Goal: Find contact information: Find contact information

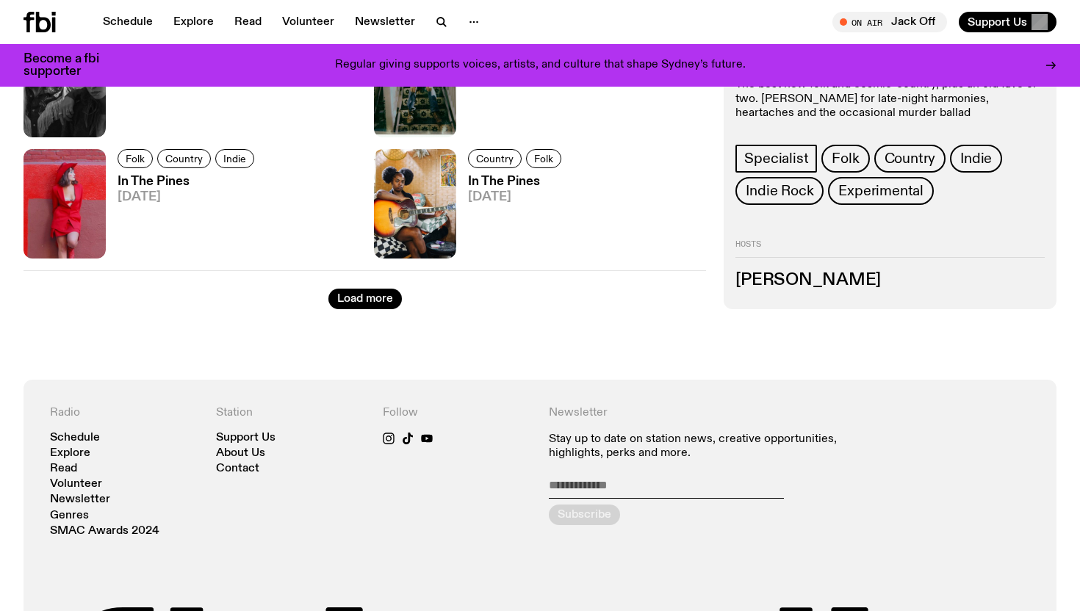
scroll to position [2524, 0]
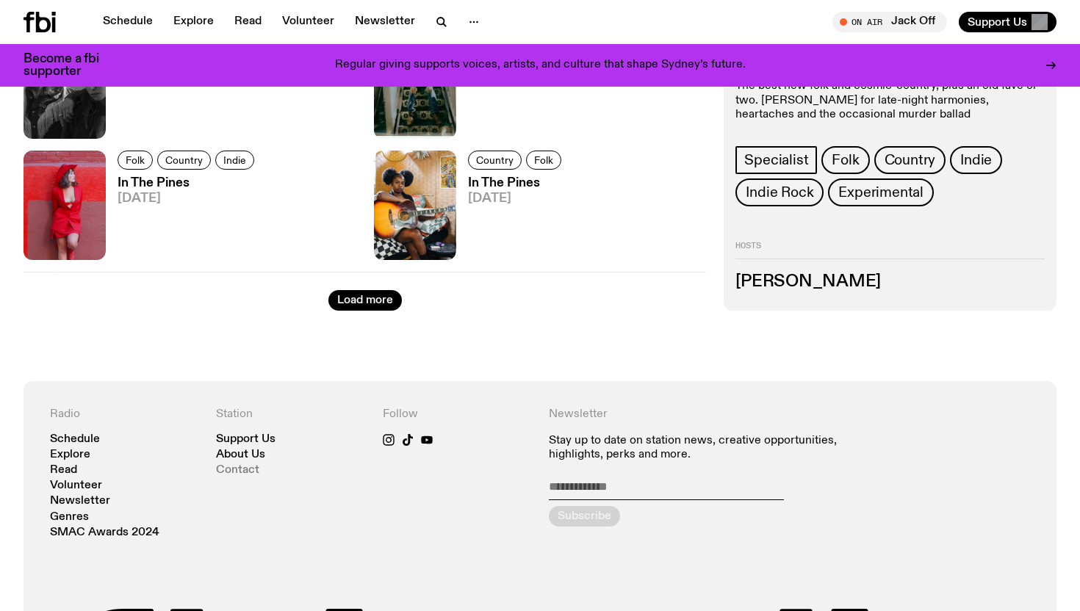
click at [248, 467] on link "Contact" at bounding box center [237, 470] width 43 height 11
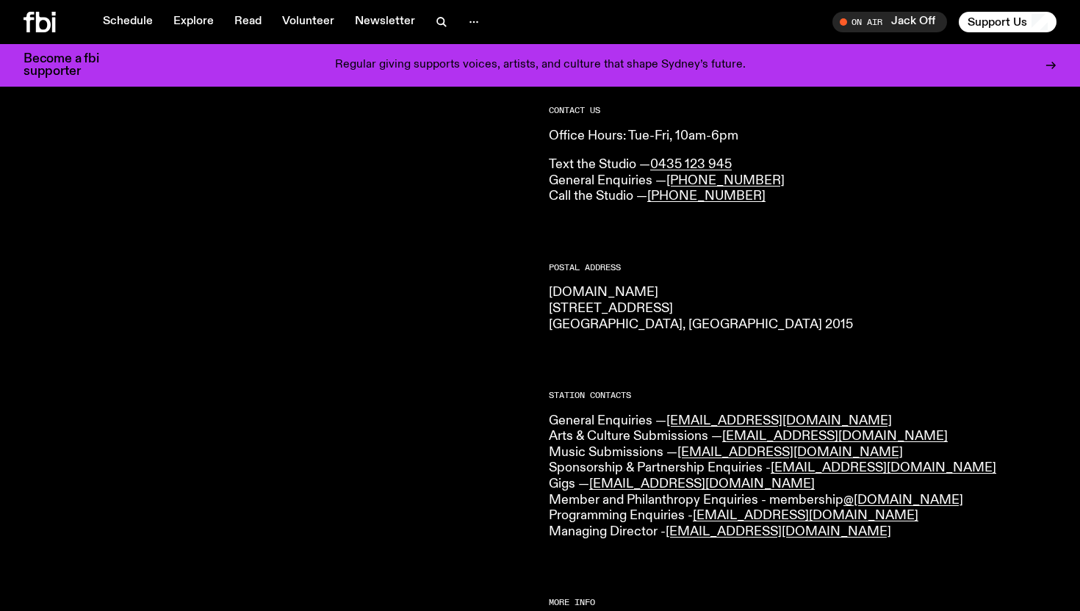
scroll to position [98, 0]
drag, startPoint x: 694, startPoint y: 325, endPoint x: 546, endPoint y: 294, distance: 150.9
click at [546, 294] on div "CONTACT US Office Hours: Tue-Fri, 10am-6pm Text the Studio — 0435 123 945 Gener…" at bounding box center [540, 559] width 1080 height 938
copy p "fbi.radio 44-54 Botany Road Alexandria, NSW 2015"
copy link "music@fbiradio.com"
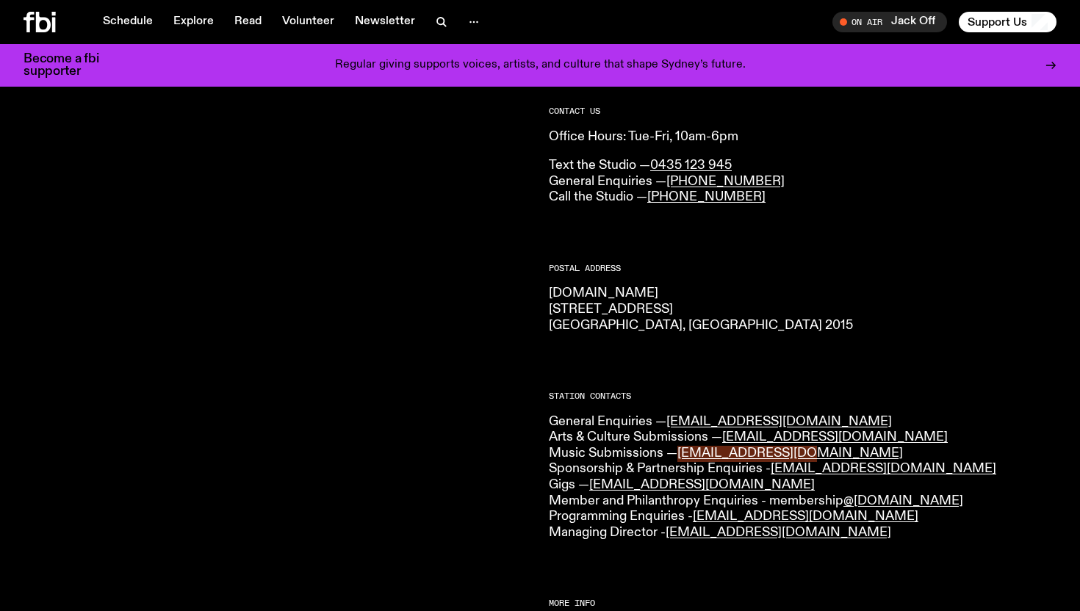
drag, startPoint x: 729, startPoint y: 454, endPoint x: 908, endPoint y: 4, distance: 484.6
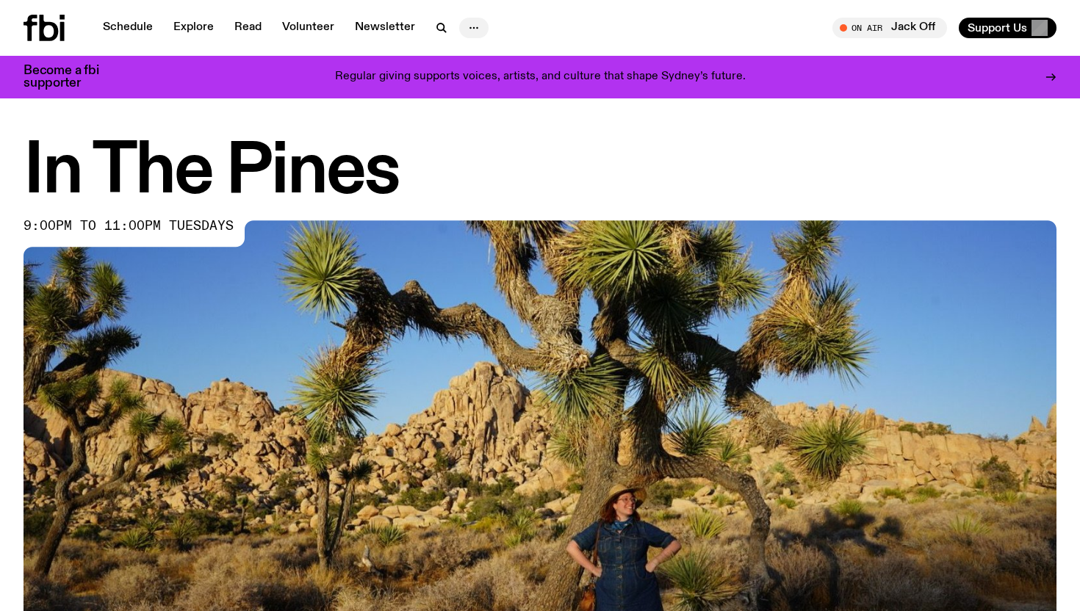
click at [469, 31] on icon "button" at bounding box center [474, 28] width 18 height 18
click at [480, 60] on link "About Us" at bounding box center [473, 59] width 73 height 21
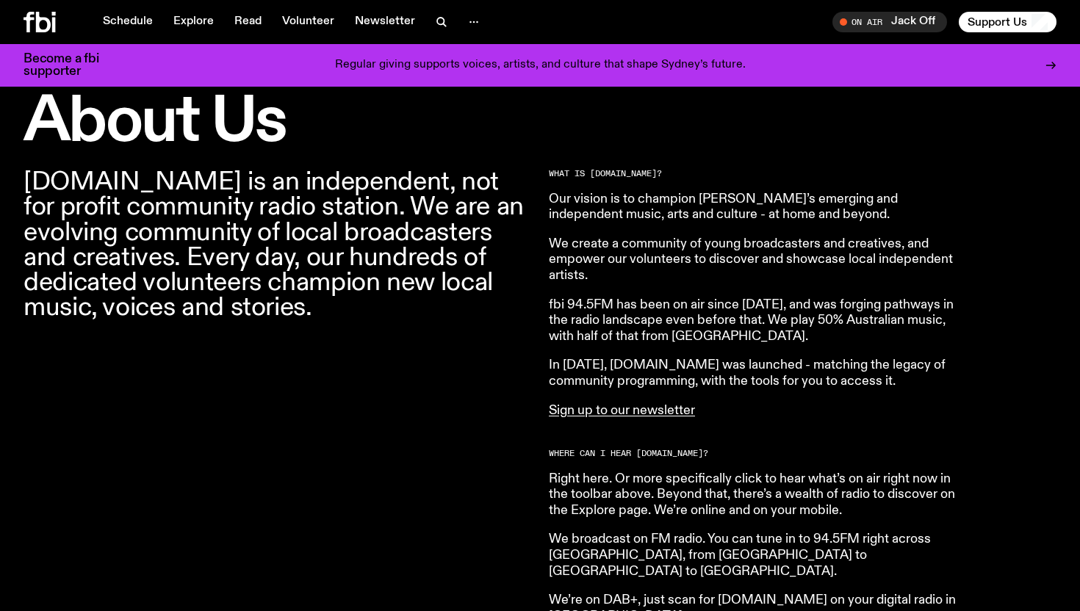
scroll to position [431, 0]
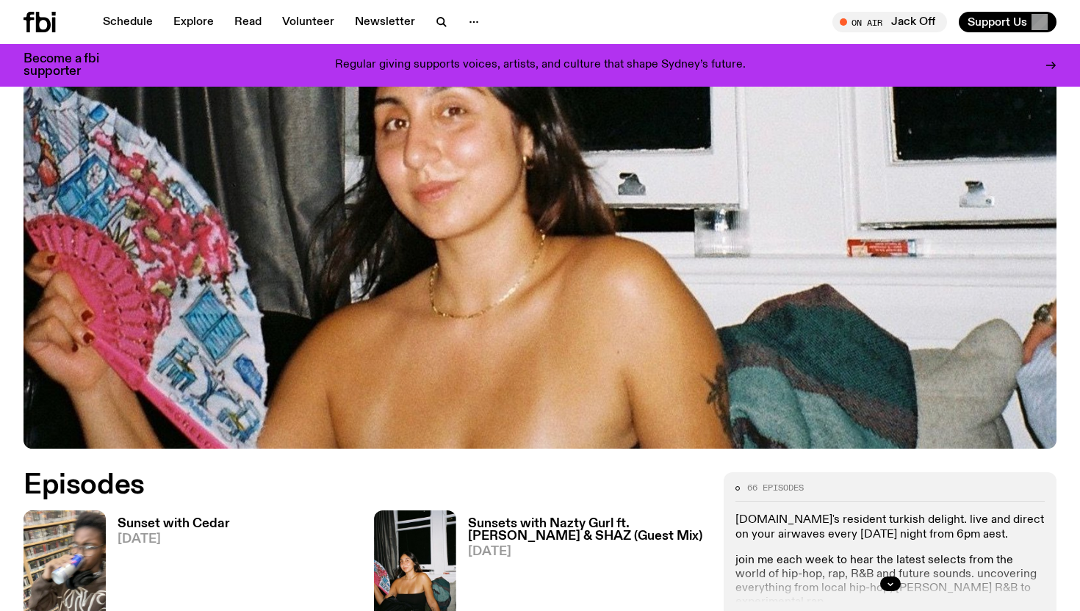
scroll to position [639, 0]
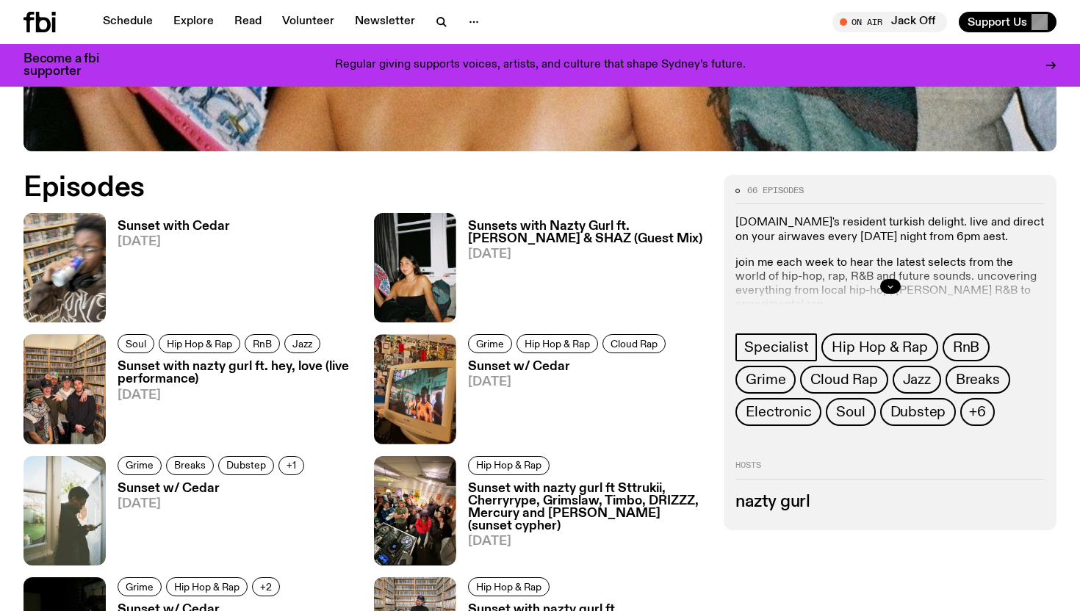
click at [895, 290] on button "button" at bounding box center [890, 286] width 21 height 15
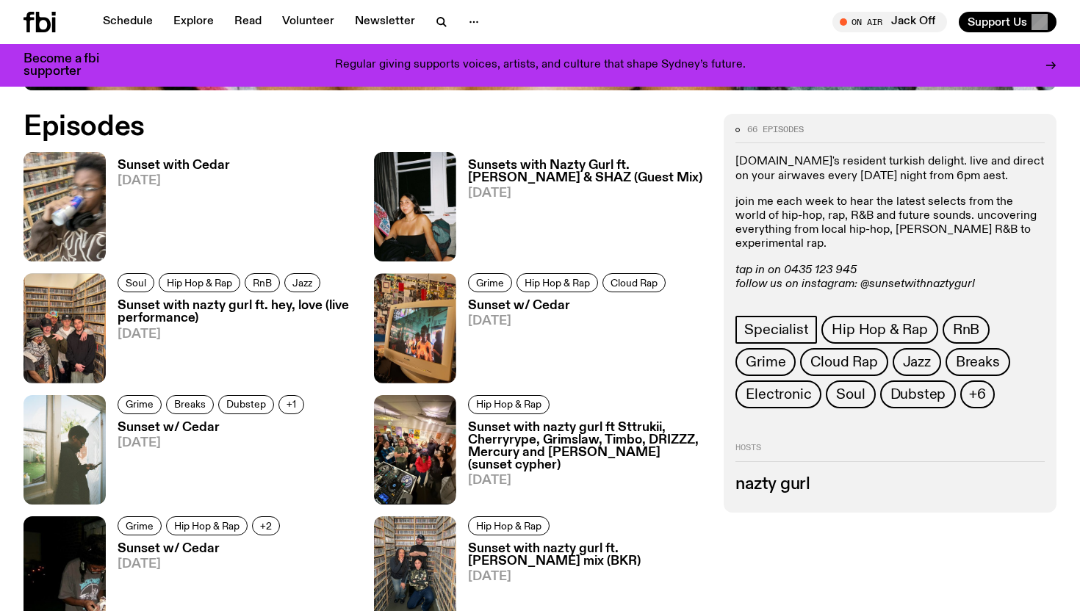
scroll to position [699, 0]
